Goal: Check status: Check status

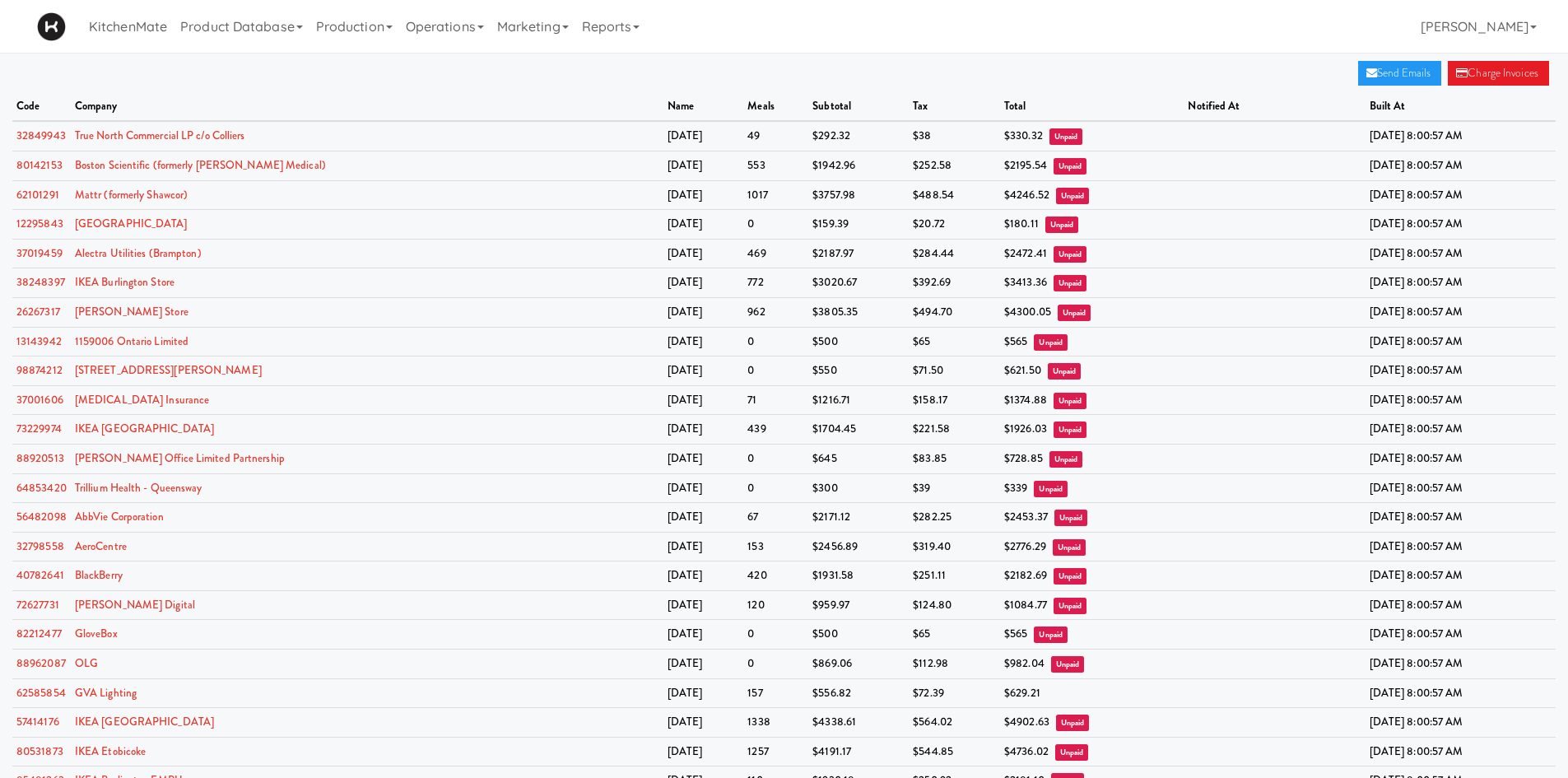
click at [929, 37] on div "KitchenMate Product Database Ingredients Ingredient Types Suppliers Recipes Rec…" at bounding box center [784, 26] width 1494 height 53
click at [52, 699] on link "62585854" at bounding box center [41, 693] width 49 height 16
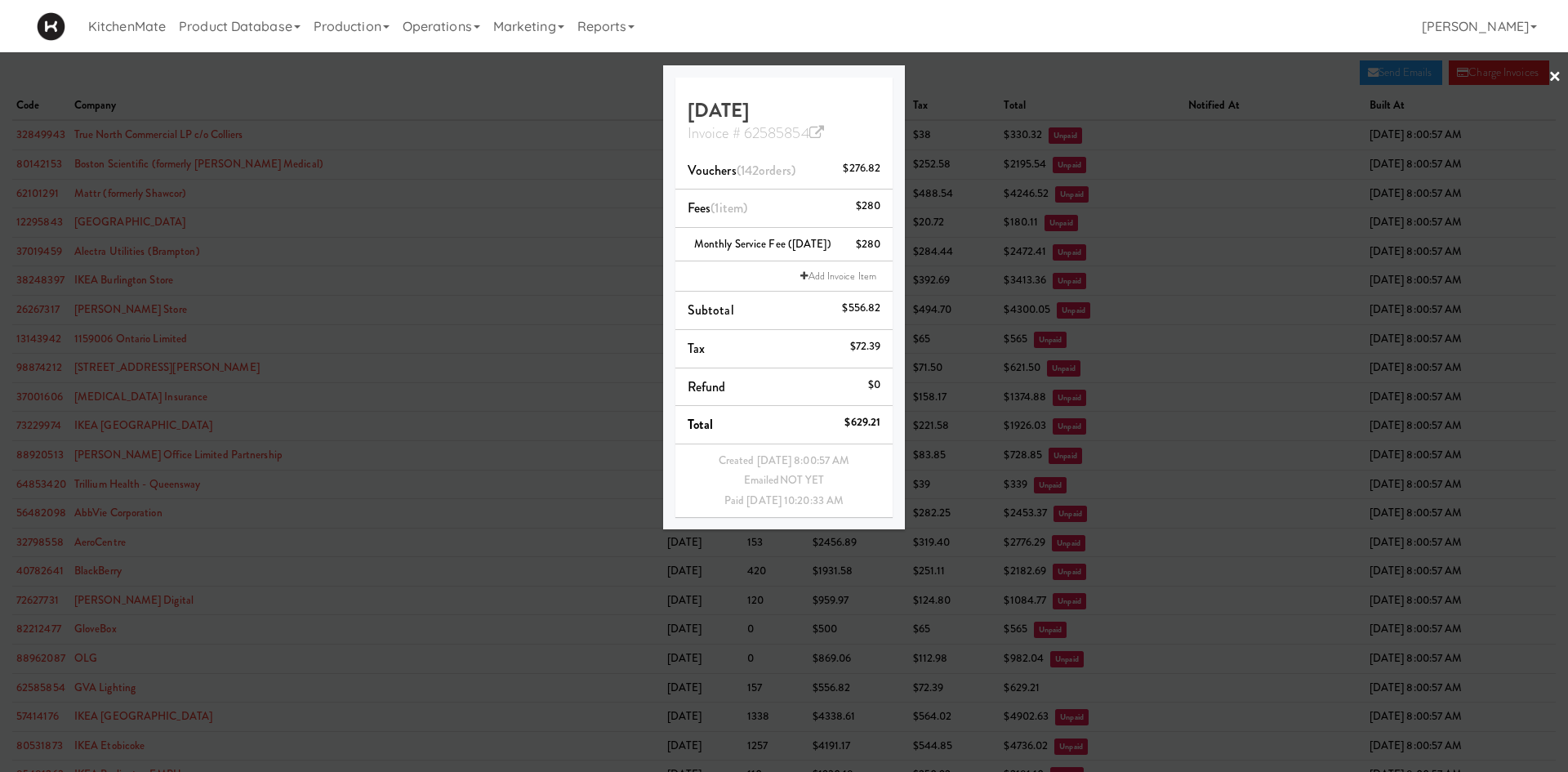
click at [239, 76] on div at bounding box center [784, 386] width 1568 height 772
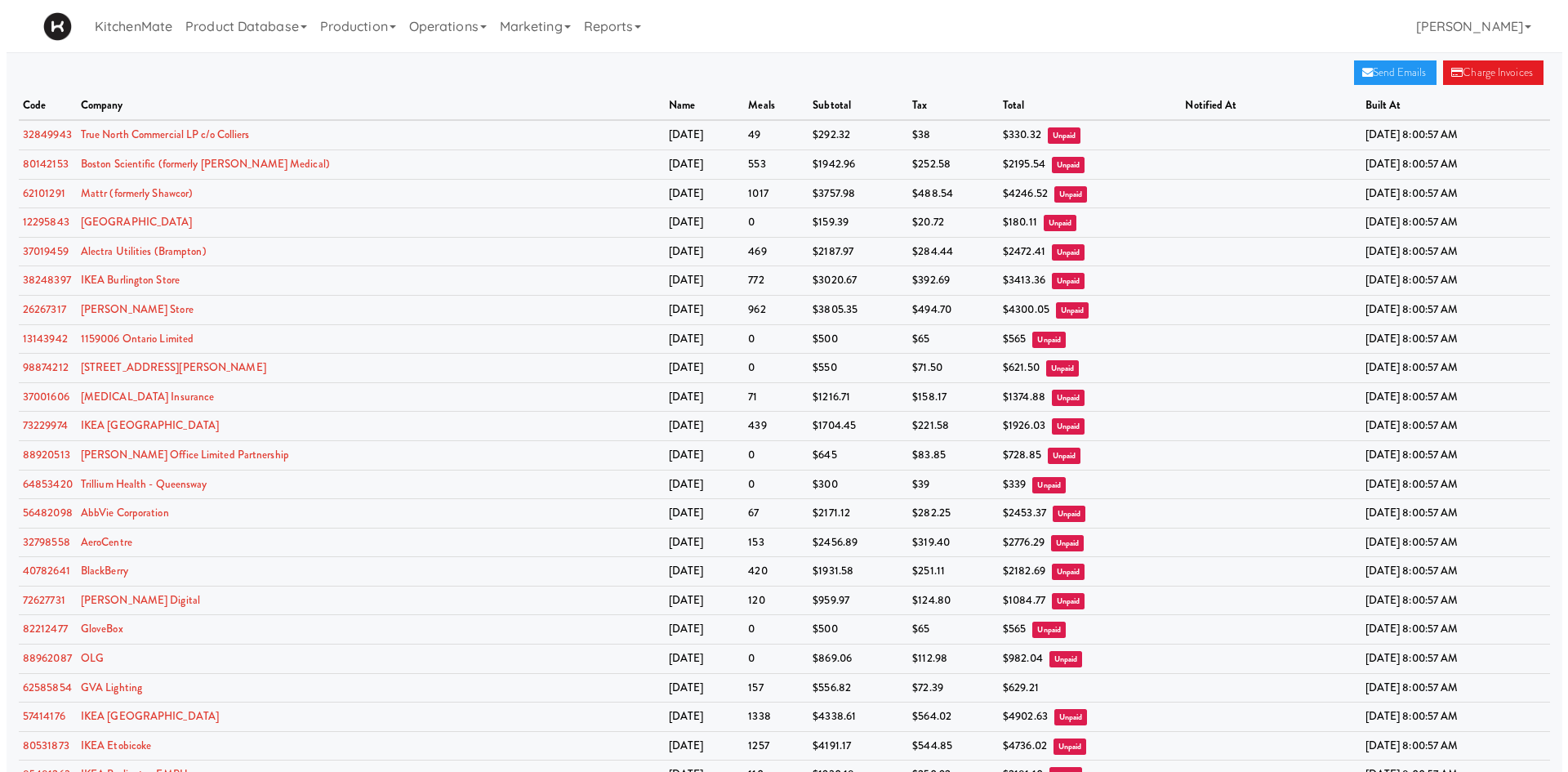
scroll to position [511, 0]
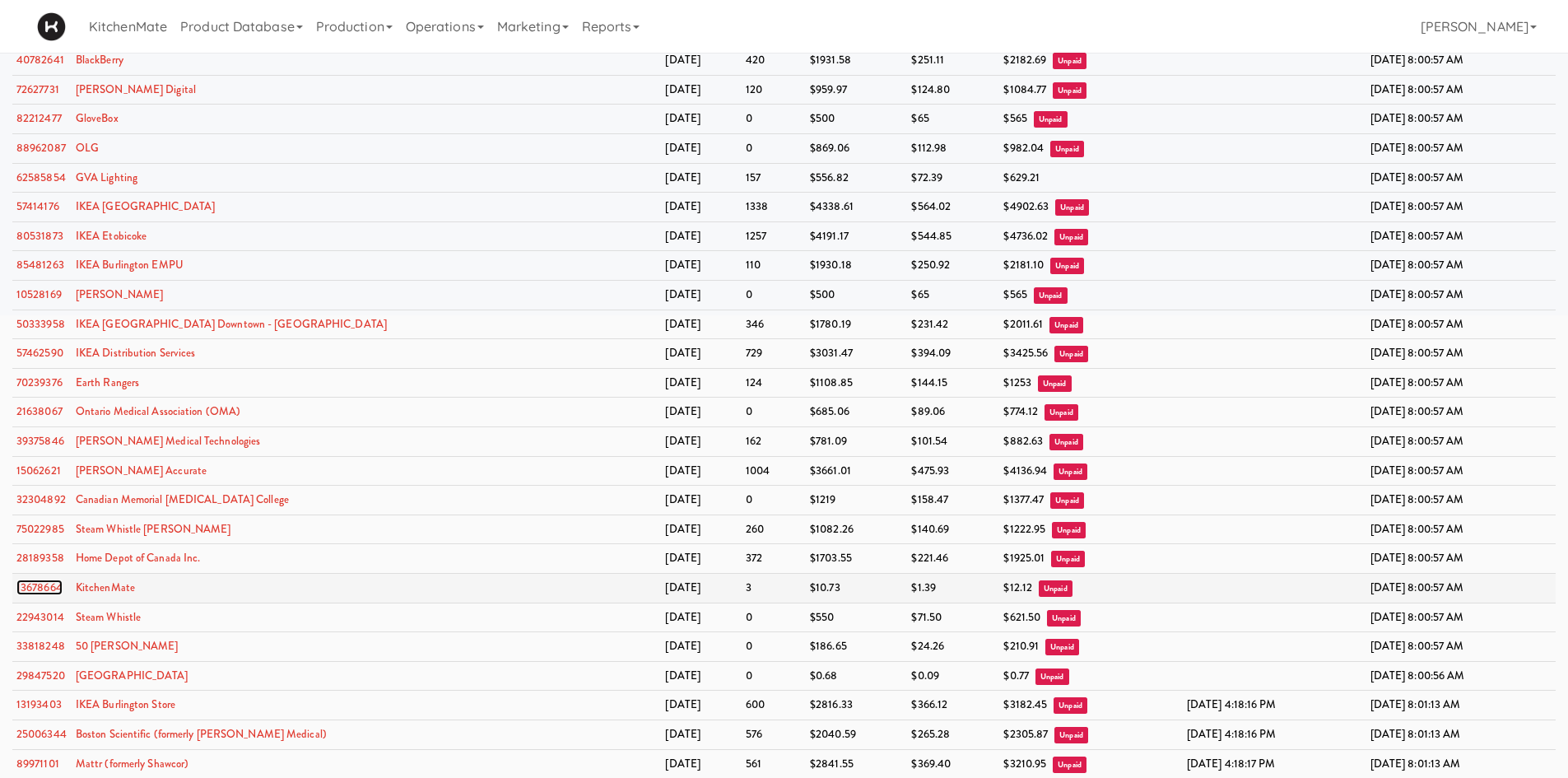
click at [47, 589] on link "13678664" at bounding box center [40, 588] width 46 height 16
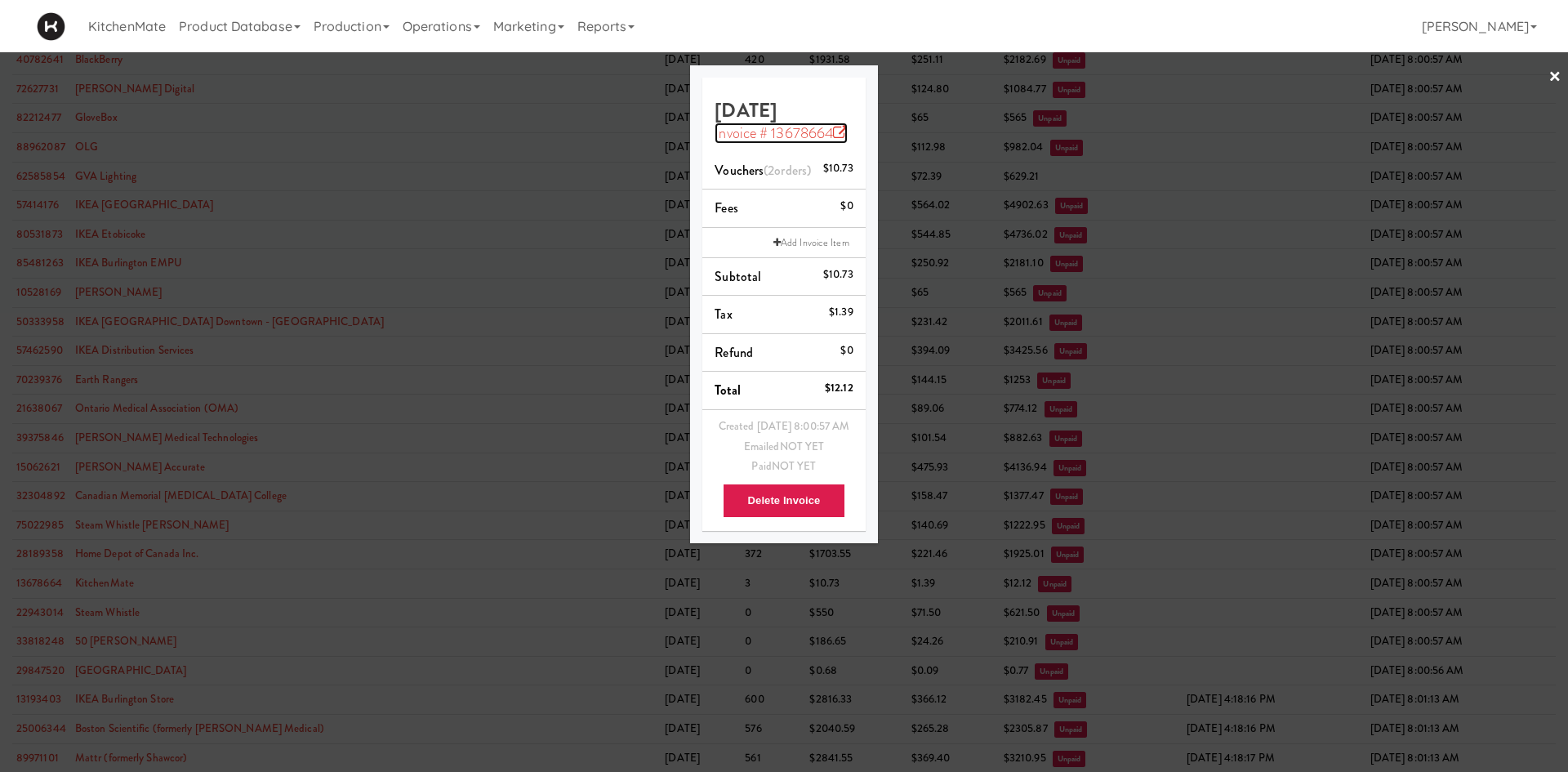
click at [818, 134] on link "Invoice # 13678664" at bounding box center [781, 133] width 133 height 21
click at [833, 136] on icon at bounding box center [840, 133] width 15 height 15
click at [530, 110] on div at bounding box center [784, 386] width 1568 height 772
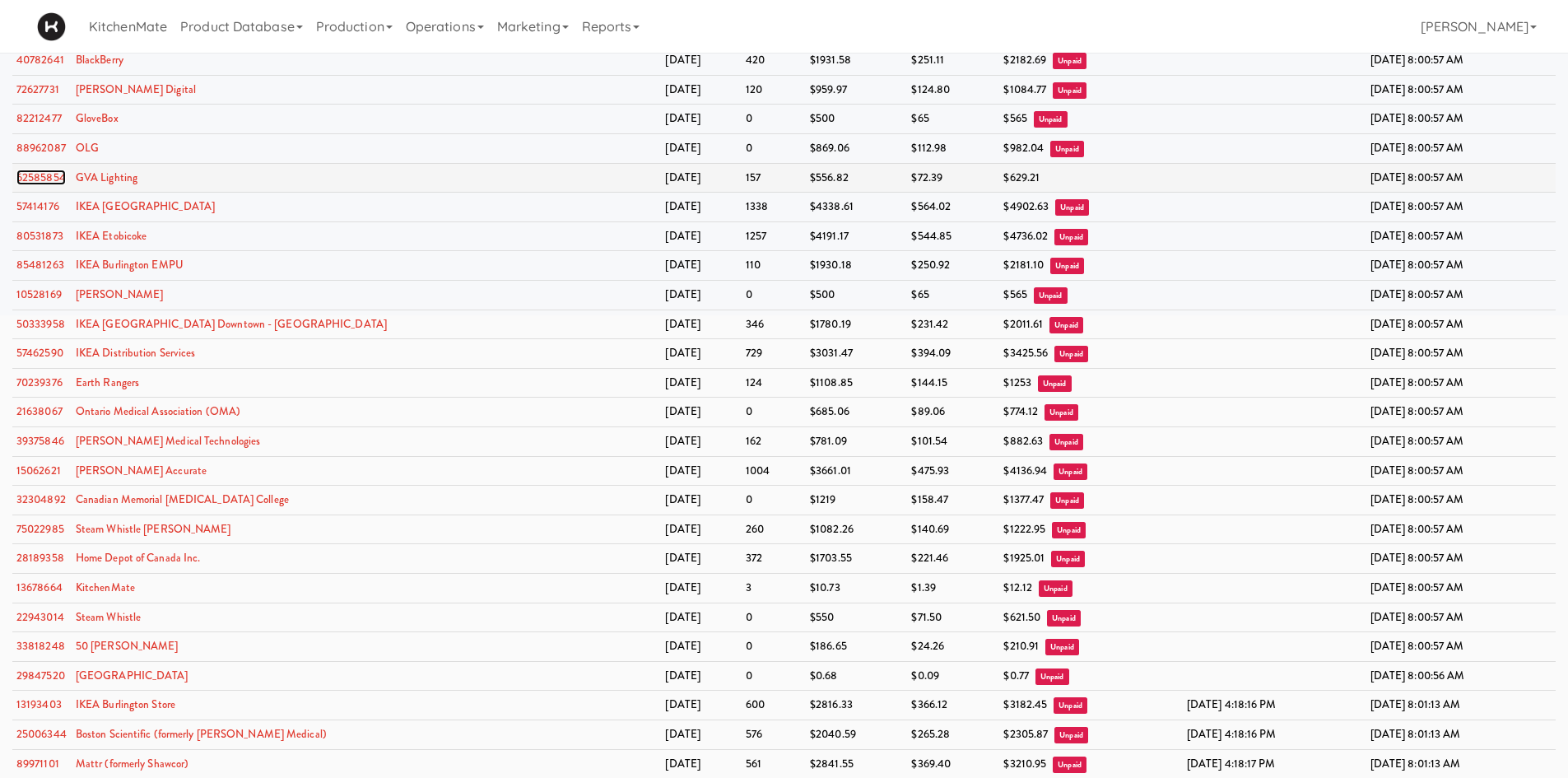
click at [55, 175] on link "62585854" at bounding box center [41, 178] width 49 height 16
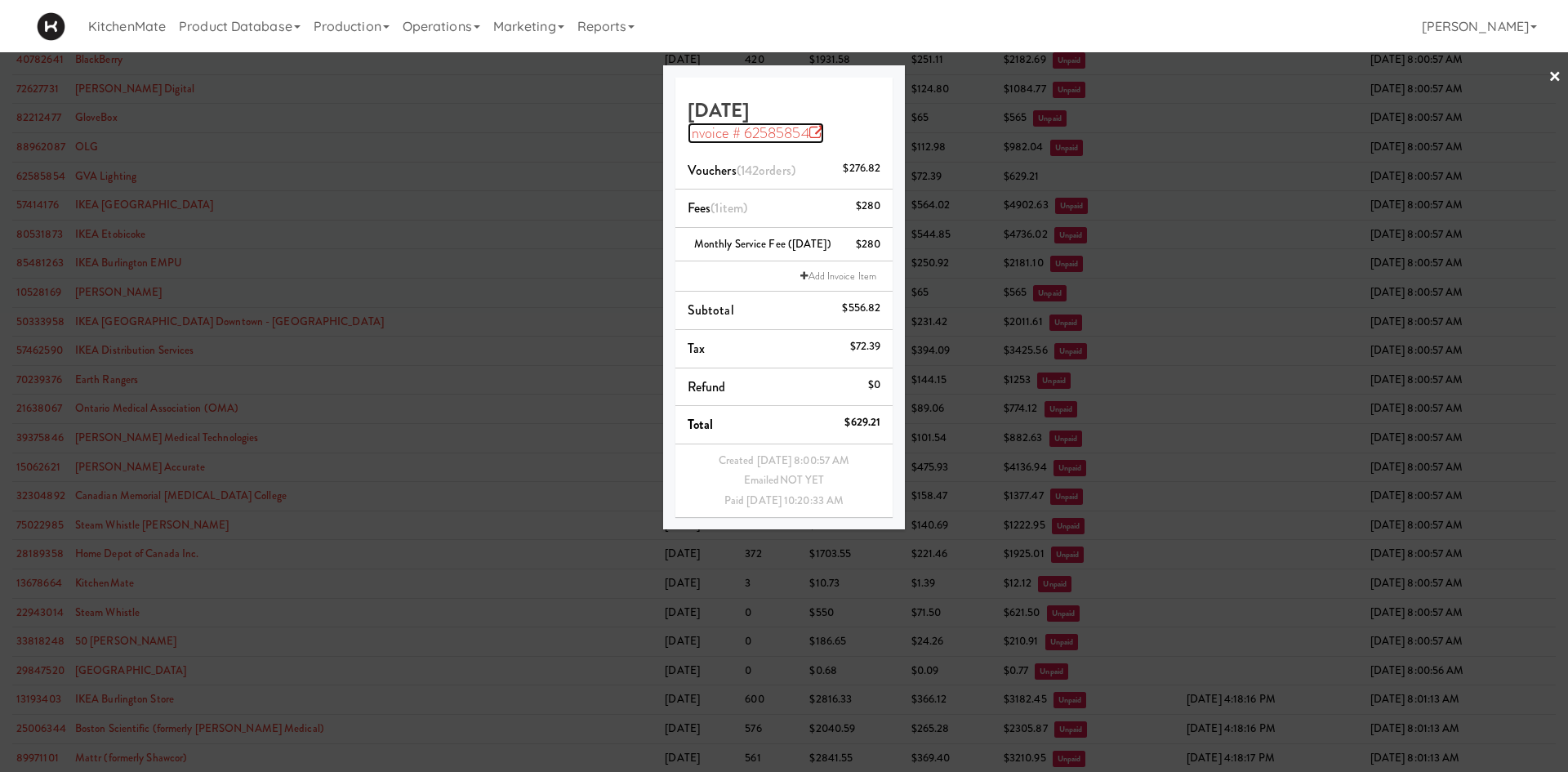
click at [787, 131] on link "Invoice # 62585854" at bounding box center [756, 133] width 136 height 21
